Goal: Information Seeking & Learning: Learn about a topic

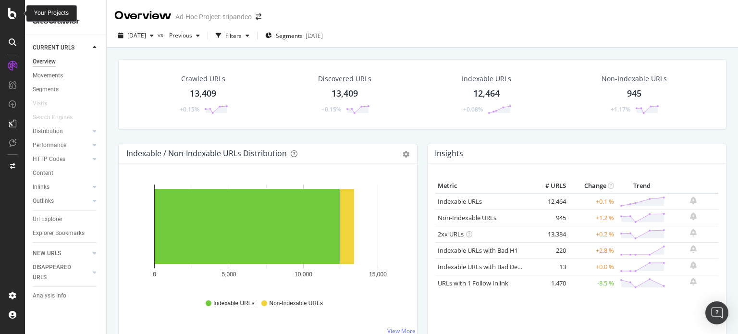
click at [11, 12] on icon at bounding box center [12, 14] width 9 height 12
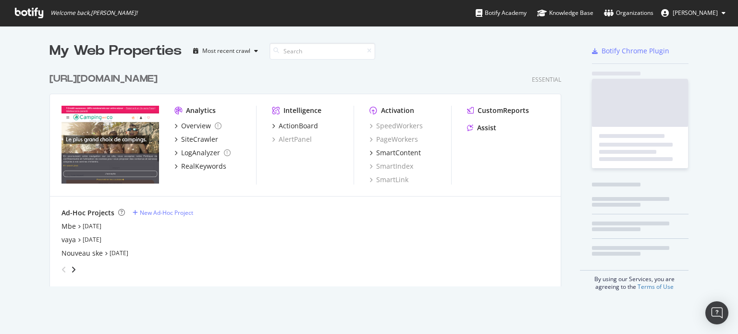
scroll to position [327, 724]
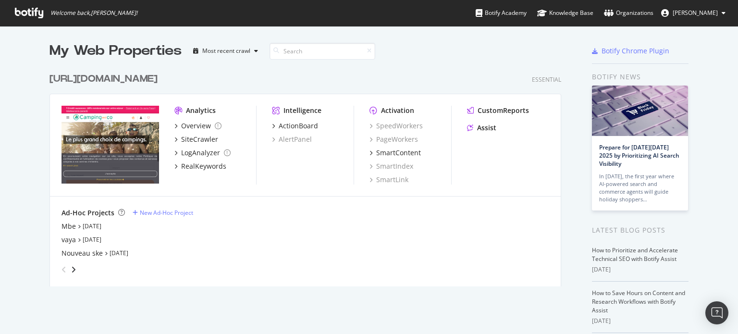
click at [146, 81] on div "[URL][DOMAIN_NAME]" at bounding box center [104, 79] width 108 height 14
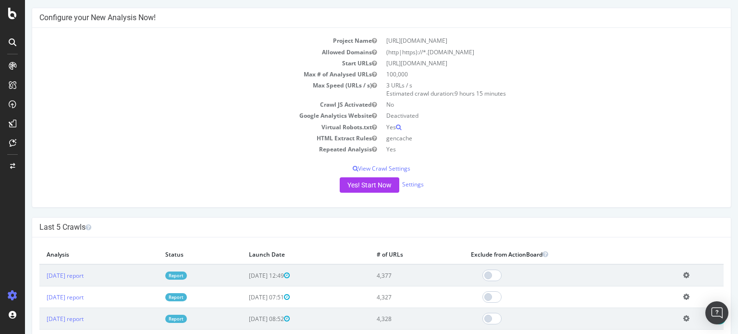
scroll to position [192, 0]
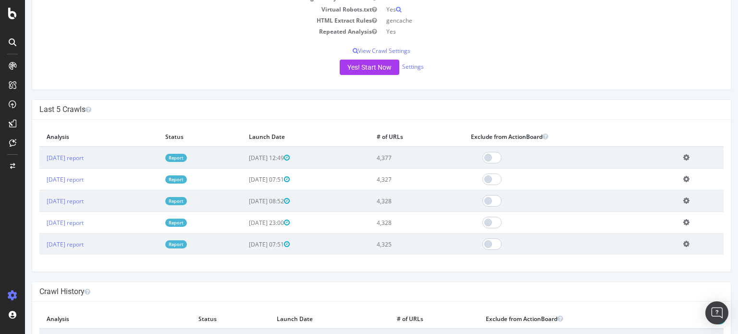
click at [187, 158] on link "Report" at bounding box center [176, 158] width 22 height 8
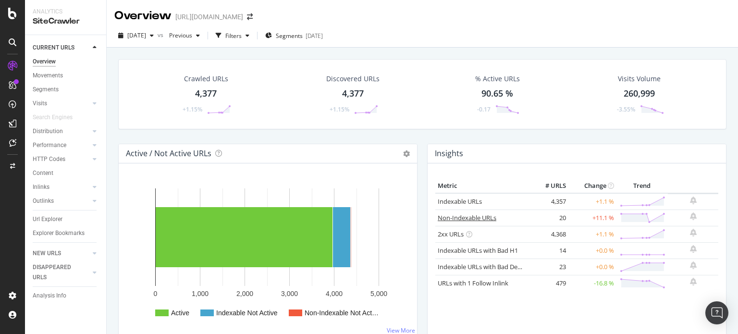
click at [467, 218] on link "Non-Indexable URLs" at bounding box center [467, 217] width 59 height 9
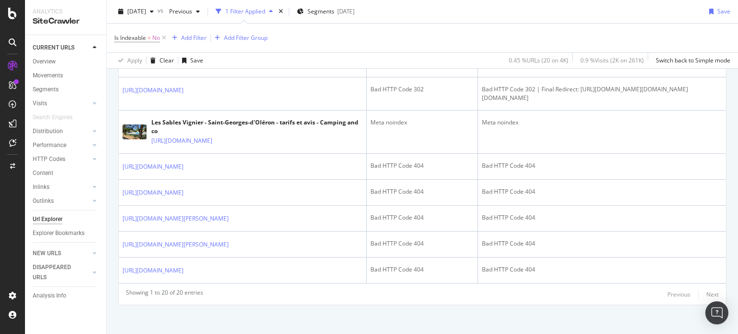
scroll to position [777, 0]
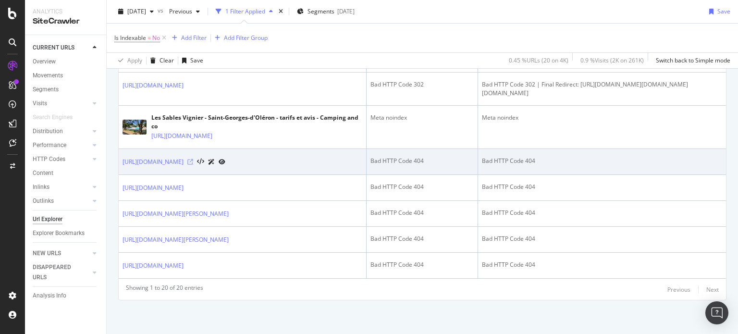
click at [193, 160] on icon at bounding box center [190, 162] width 6 height 6
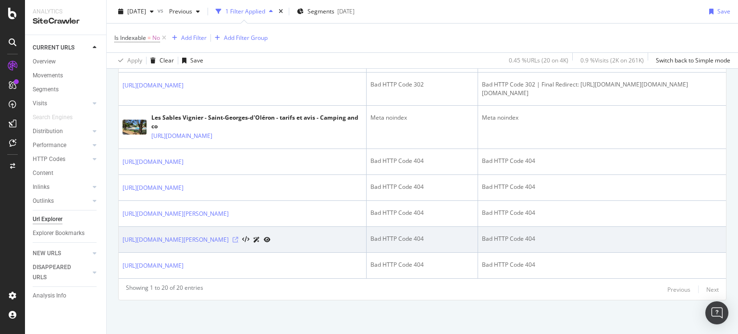
click at [238, 239] on icon at bounding box center [236, 240] width 6 height 6
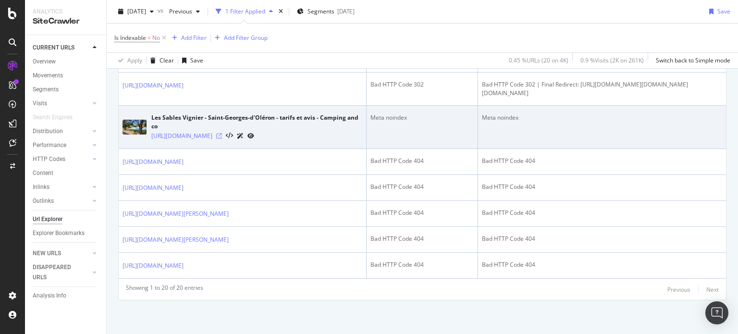
click at [222, 133] on icon at bounding box center [219, 136] width 6 height 6
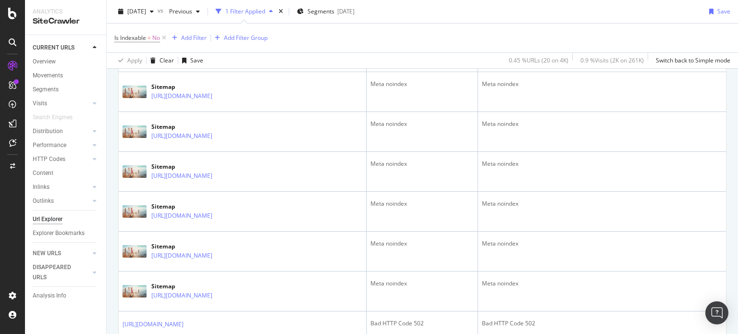
scroll to position [200, 0]
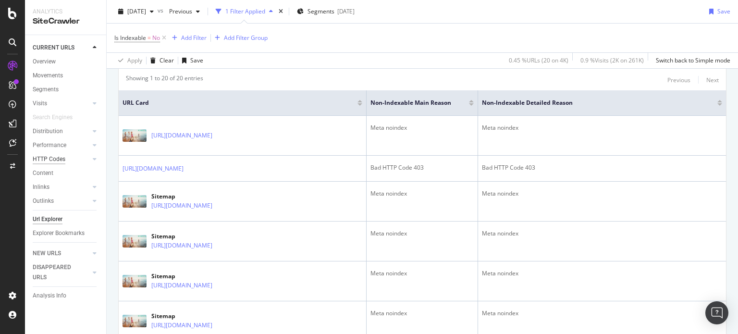
click at [53, 157] on div "HTTP Codes" at bounding box center [49, 159] width 33 height 10
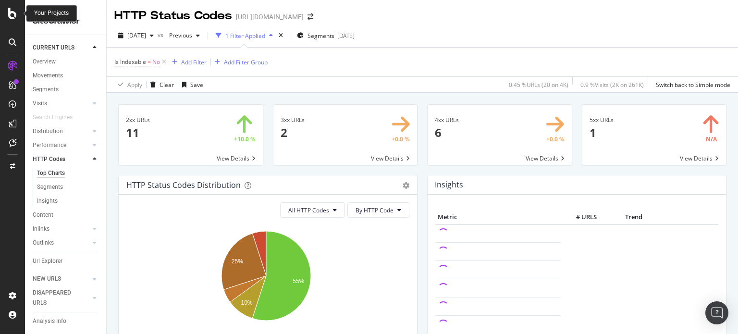
click at [15, 14] on icon at bounding box center [12, 14] width 9 height 12
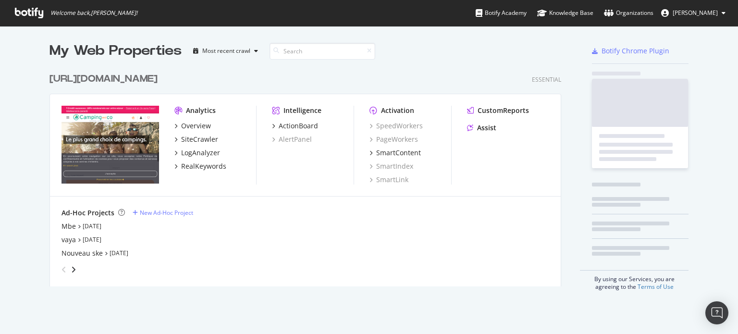
scroll to position [218, 512]
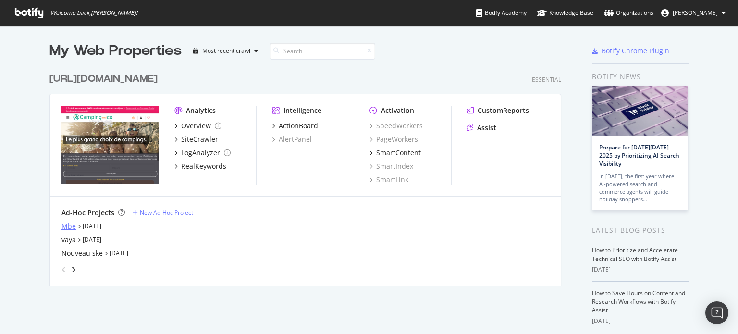
click at [71, 225] on div "Mbe" at bounding box center [69, 227] width 14 height 10
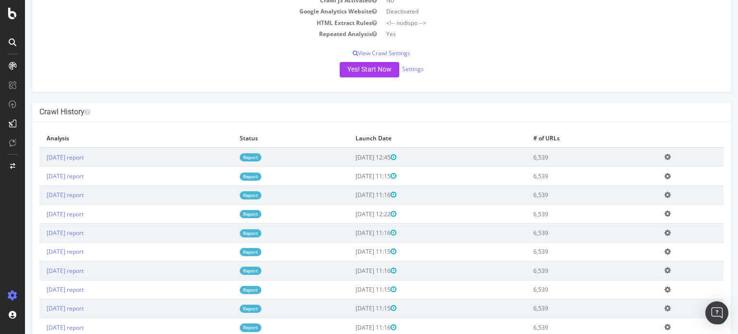
scroll to position [192, 0]
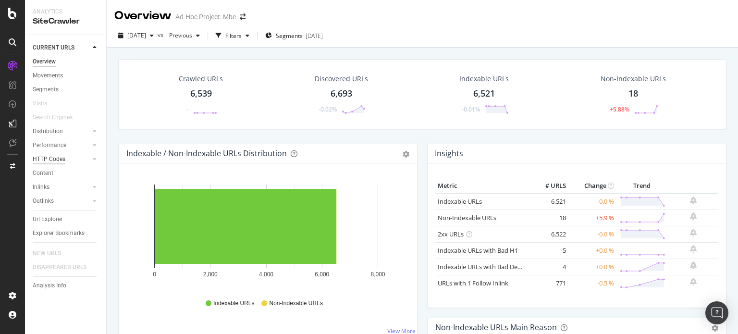
click at [43, 156] on div "HTTP Codes" at bounding box center [49, 159] width 33 height 10
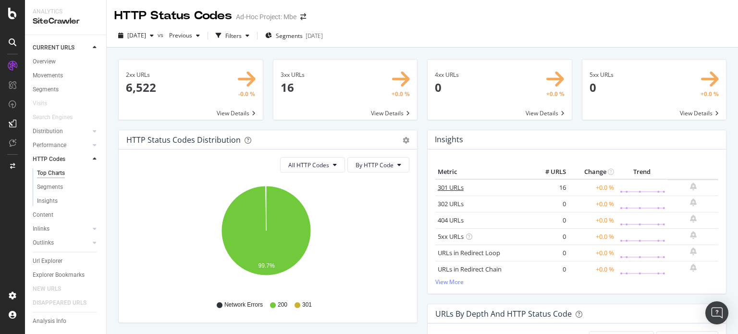
click at [441, 187] on link "301 URLs" at bounding box center [451, 187] width 26 height 9
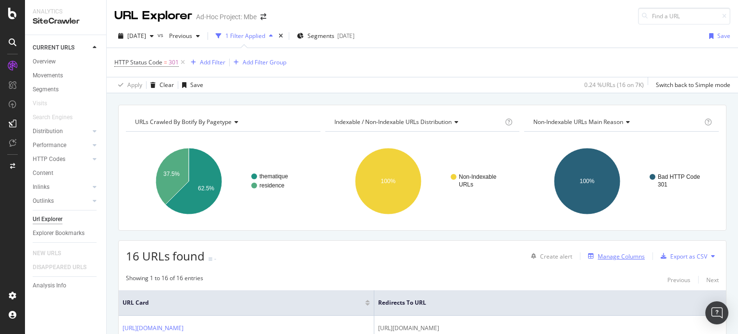
click at [603, 254] on div "Manage Columns" at bounding box center [621, 256] width 47 height 8
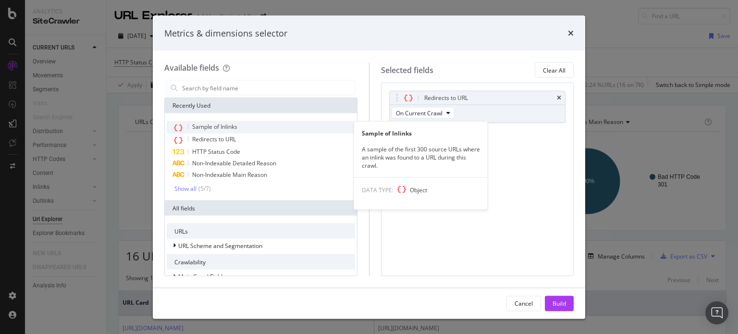
click at [214, 123] on span "Sample of Inlinks" at bounding box center [214, 127] width 45 height 8
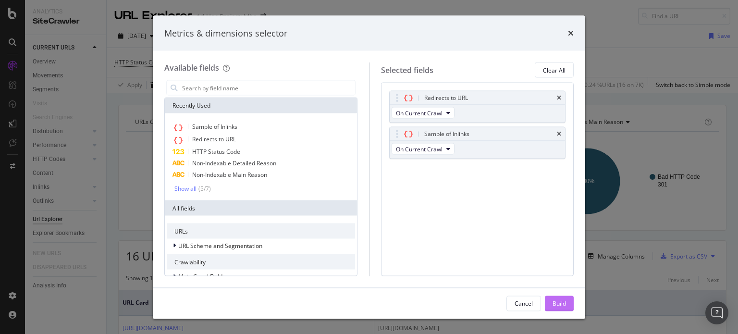
click at [551, 299] on button "Build" at bounding box center [559, 303] width 29 height 15
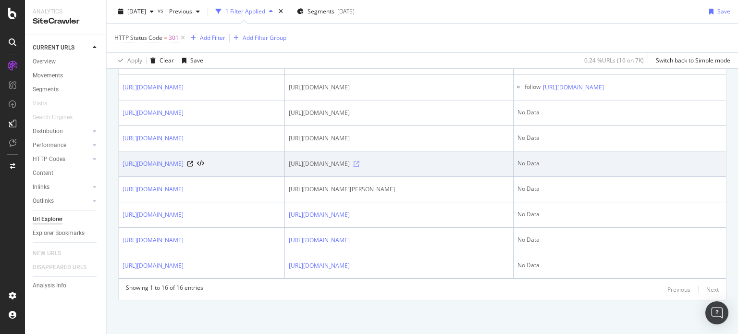
click at [360, 161] on icon at bounding box center [357, 164] width 6 height 6
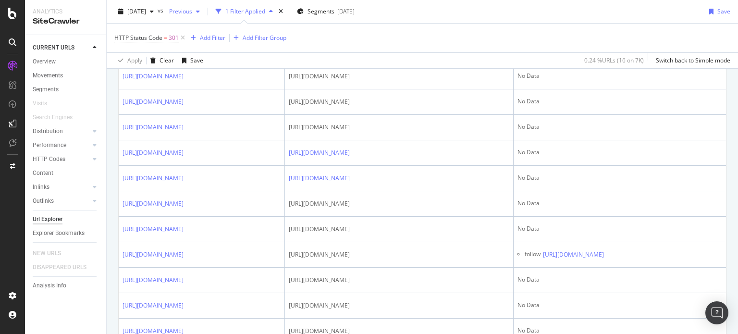
scroll to position [276, 0]
